Goal: Transaction & Acquisition: Purchase product/service

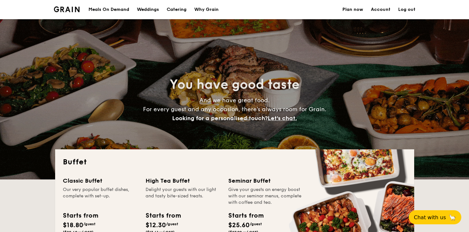
select select
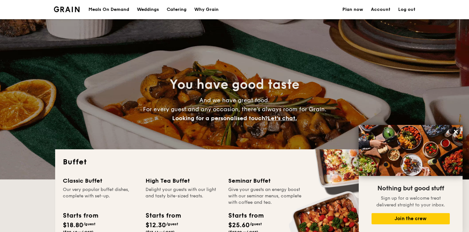
click at [175, 9] on h1 "Catering" at bounding box center [177, 9] width 20 height 19
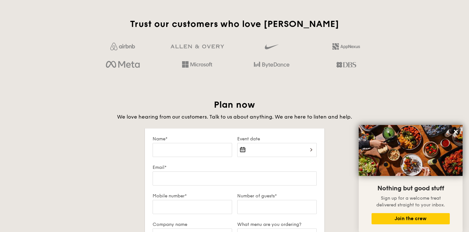
scroll to position [1312, 0]
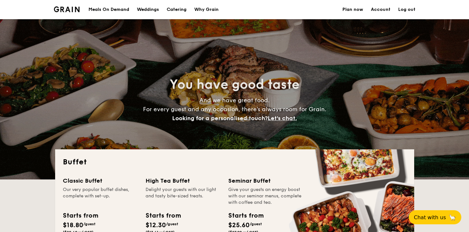
select select
click at [181, 9] on h1 "Catering" at bounding box center [177, 9] width 20 height 19
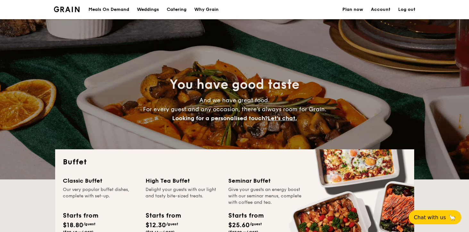
click at [181, 9] on h1 "Catering" at bounding box center [177, 9] width 20 height 19
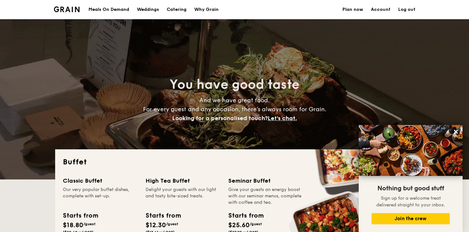
click at [174, 11] on h1 "Catering" at bounding box center [177, 9] width 20 height 19
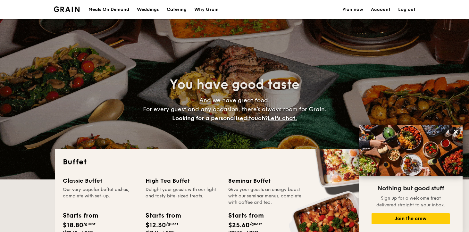
click at [173, 12] on h1 "Catering" at bounding box center [177, 9] width 20 height 19
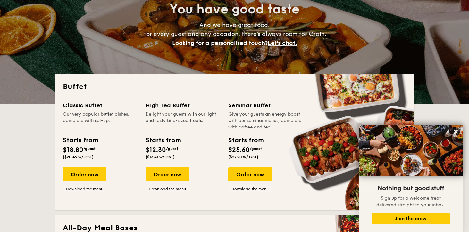
scroll to position [76, 0]
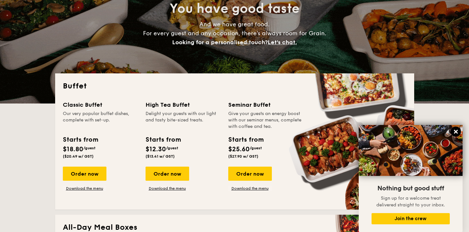
click at [455, 130] on icon at bounding box center [456, 132] width 6 height 6
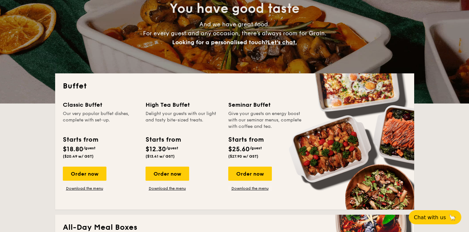
scroll to position [0, 0]
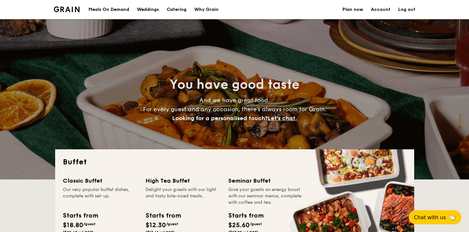
click at [75, 12] on img at bounding box center [67, 9] width 26 height 6
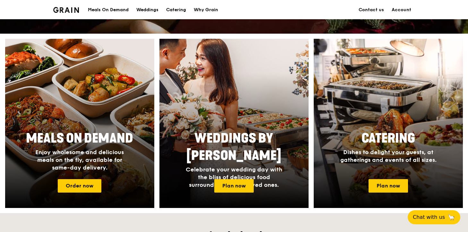
scroll to position [91, 0]
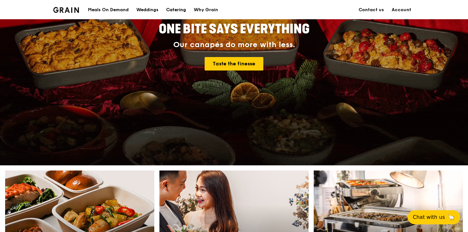
click at [175, 11] on div "Catering" at bounding box center [176, 9] width 20 height 19
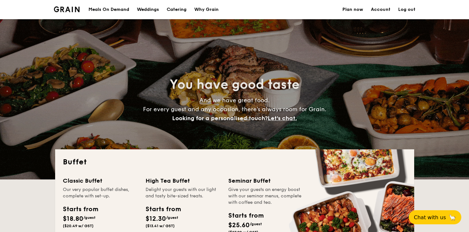
select select
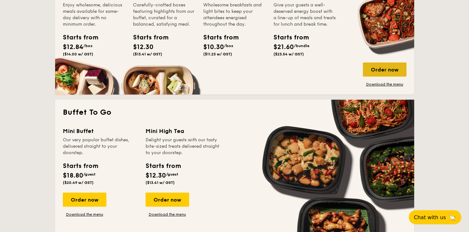
scroll to position [331, 0]
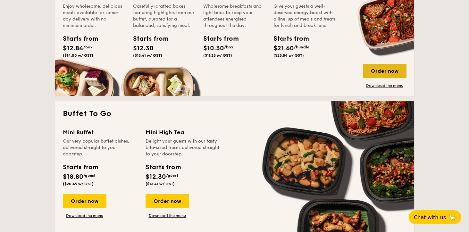
click at [373, 72] on div "Order now" at bounding box center [385, 71] width 44 height 14
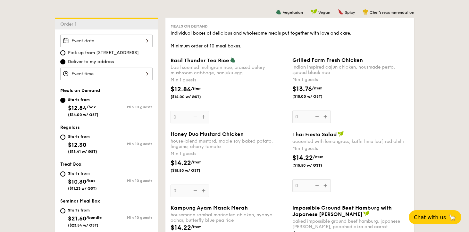
scroll to position [217, 0]
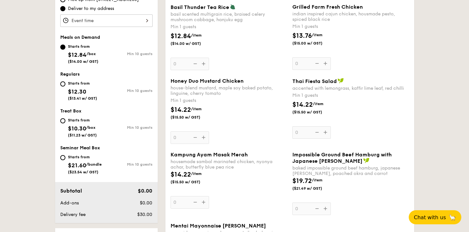
click at [64, 124] on div "Starts from $10.30 /box ($11.23 w/ GST)" at bounding box center [83, 126] width 46 height 21
click at [64, 124] on input "Starts from $10.30 /box ($11.23 w/ GST) Min 10 guests" at bounding box center [62, 120] width 5 height 5
radio input "true"
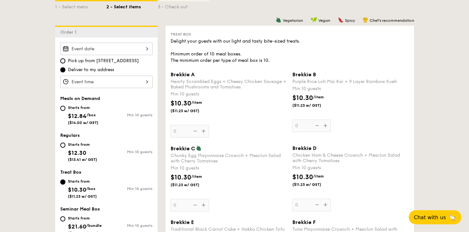
scroll to position [151, 0]
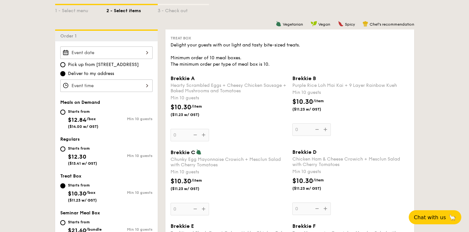
click at [116, 55] on div at bounding box center [106, 53] width 92 height 13
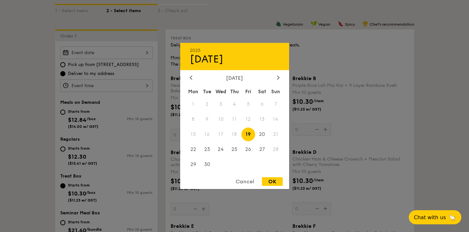
click at [116, 55] on div at bounding box center [234, 116] width 469 height 232
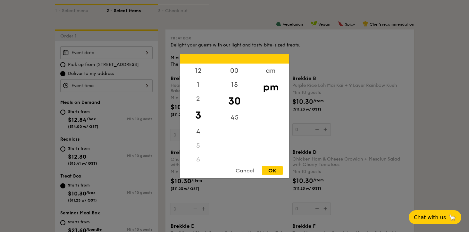
click at [99, 89] on div "12 1 2 3 4 5 6 7 8 9 10 11 00 15 30 45 am pm Cancel OK" at bounding box center [106, 86] width 92 height 13
click at [268, 171] on div "OK" at bounding box center [272, 171] width 21 height 9
click at [119, 86] on div "3:30PM 12 1 2 3 4 5 6 7 8 9 10 11 00 15 30 45 am pm Cancel OK" at bounding box center [106, 86] width 92 height 13
click at [197, 70] on div "12" at bounding box center [198, 73] width 36 height 19
click at [234, 71] on div "00" at bounding box center [235, 73] width 36 height 19
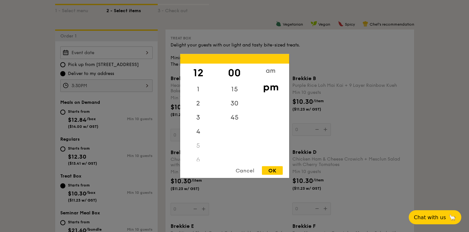
click at [272, 170] on div "OK" at bounding box center [272, 171] width 21 height 9
type input "12:00PM"
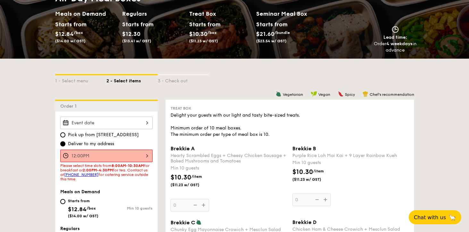
scroll to position [123, 0]
